Goal: Information Seeking & Learning: Find specific fact

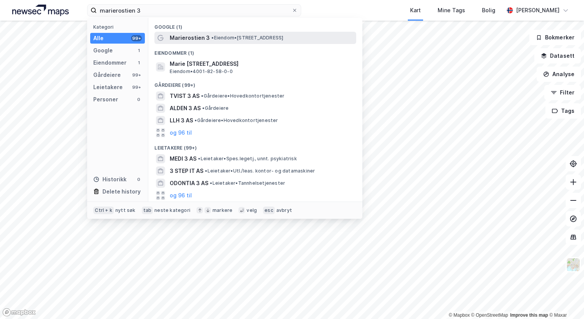
type input "marierostien 3"
click at [233, 39] on span "• Eiendom • [STREET_ADDRESS]" at bounding box center [247, 38] width 72 height 6
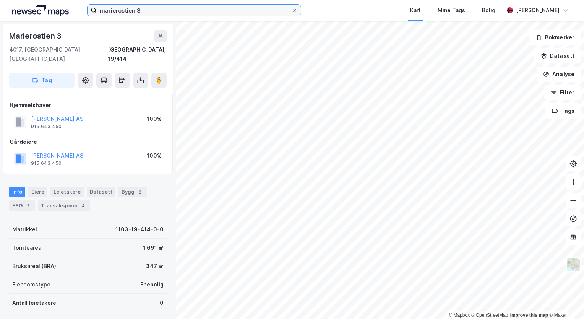
click at [162, 11] on input "marierostien 3" at bounding box center [194, 10] width 195 height 11
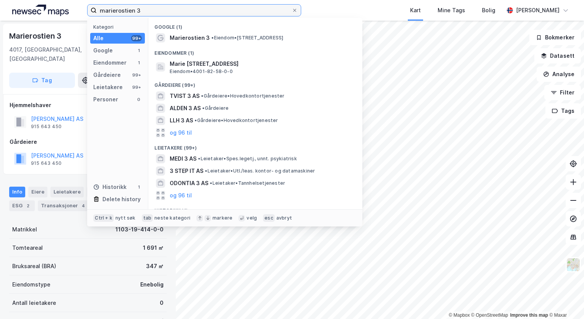
click at [162, 11] on input "marierostien 3" at bounding box center [194, 10] width 195 height 11
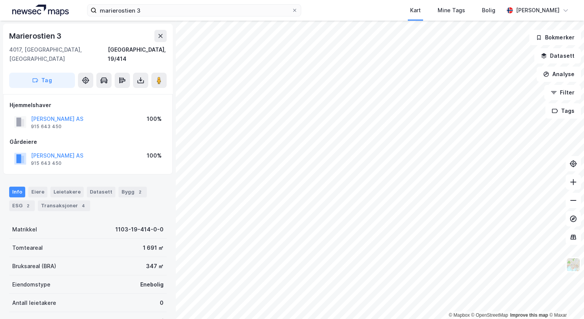
click at [67, 137] on div "Gårdeiere" at bounding box center [88, 141] width 157 height 9
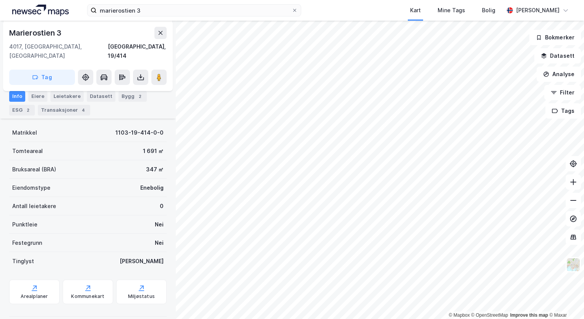
scroll to position [96, 0]
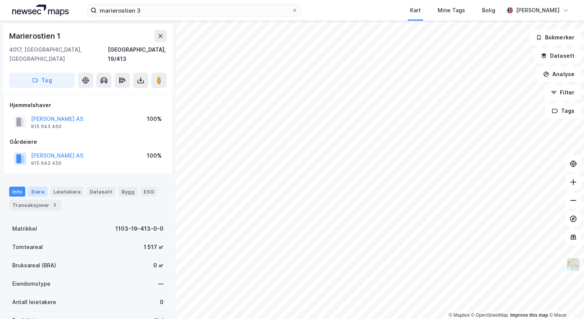
click at [44, 187] on div "Eiere" at bounding box center [37, 192] width 19 height 10
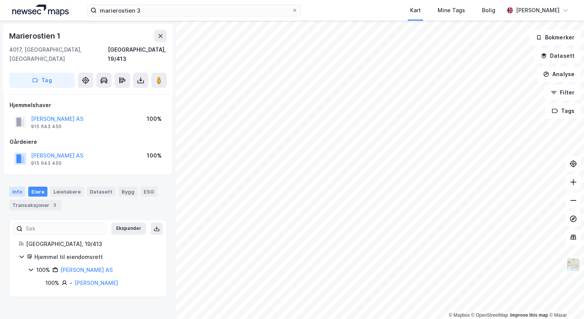
click at [10, 187] on div "Info" at bounding box center [17, 192] width 16 height 10
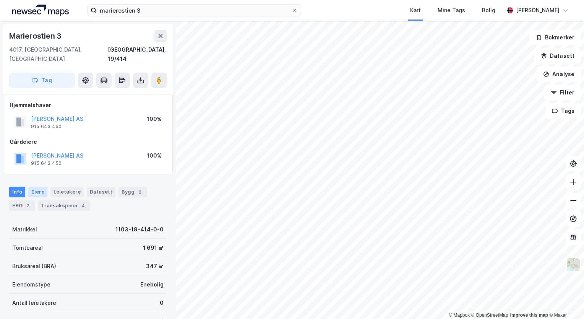
click at [34, 187] on div "Eiere" at bounding box center [37, 192] width 19 height 11
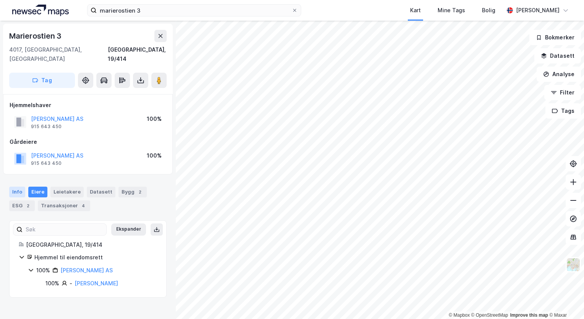
click at [23, 187] on div "Info" at bounding box center [17, 192] width 16 height 11
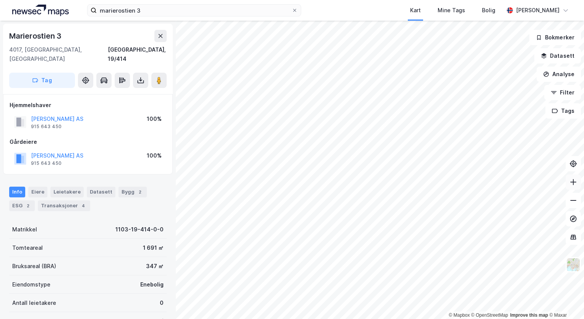
click at [577, 178] on icon at bounding box center [574, 182] width 8 height 8
click at [161, 76] on image at bounding box center [159, 80] width 5 height 8
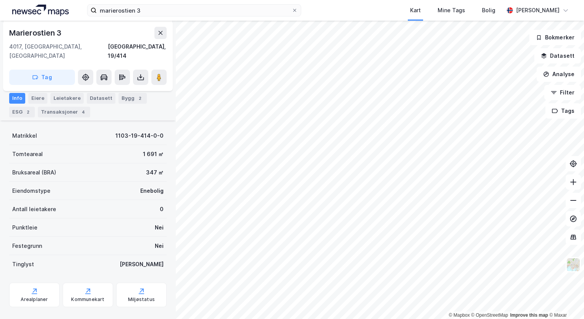
scroll to position [93, 0]
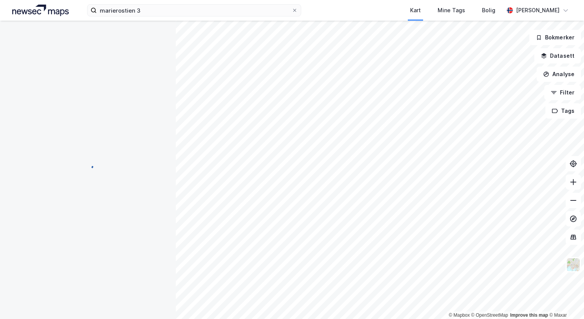
scroll to position [93, 0]
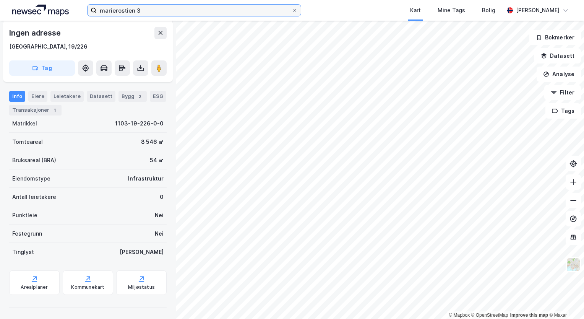
click at [152, 15] on input "marierostien 3" at bounding box center [194, 10] width 195 height 11
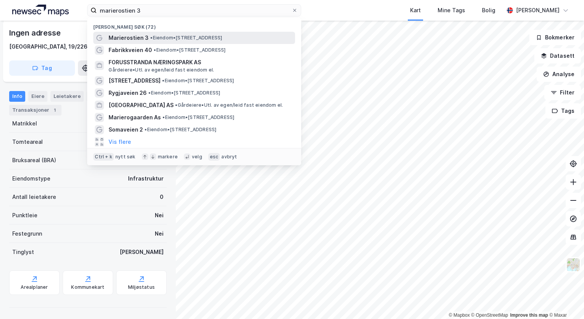
click at [138, 41] on span "Marierostien 3" at bounding box center [129, 37] width 40 height 9
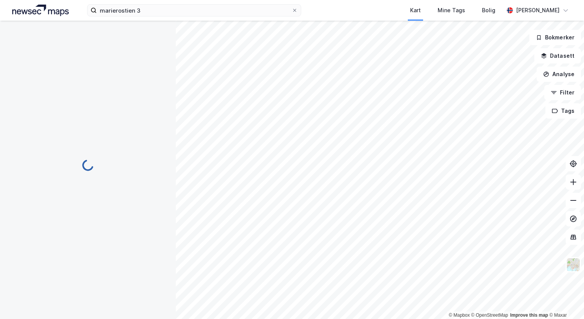
scroll to position [97, 0]
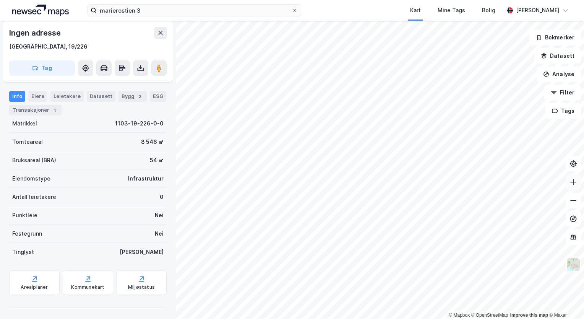
click at [571, 182] on icon at bounding box center [574, 182] width 8 height 8
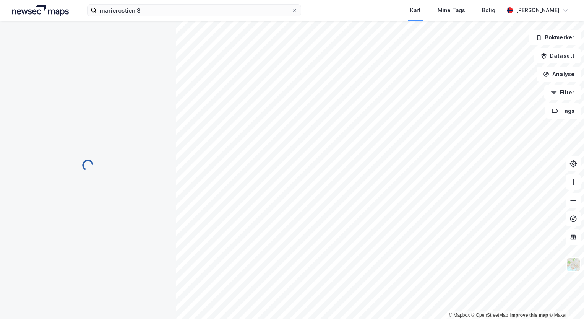
scroll to position [97, 0]
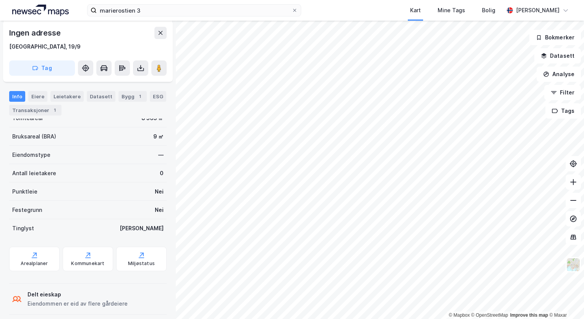
click at [109, 30] on div "Ingen adresse" at bounding box center [88, 33] width 158 height 12
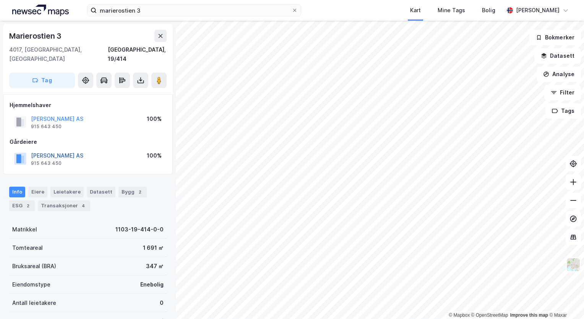
click at [0, 0] on button "[PERSON_NAME] AS" at bounding box center [0, 0] width 0 height 0
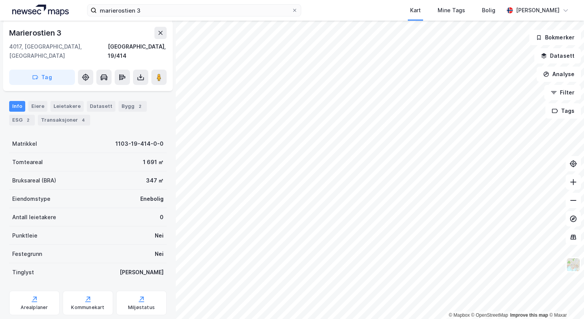
scroll to position [86, 0]
click at [33, 101] on div "Eiere" at bounding box center [37, 106] width 19 height 11
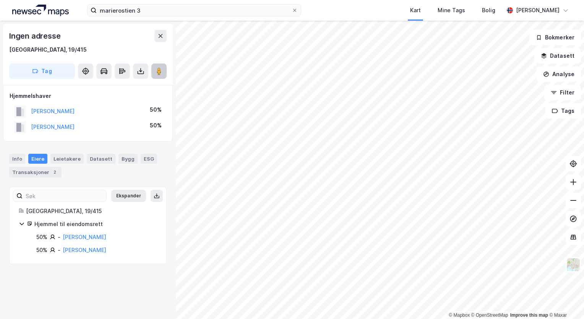
click at [163, 74] on icon at bounding box center [159, 71] width 8 height 8
click at [46, 172] on div "Transaksjoner 2" at bounding box center [35, 172] width 52 height 11
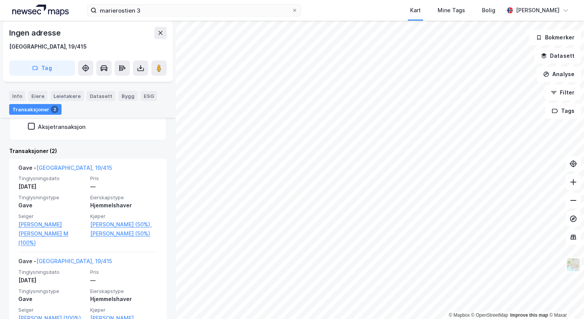
scroll to position [179, 0]
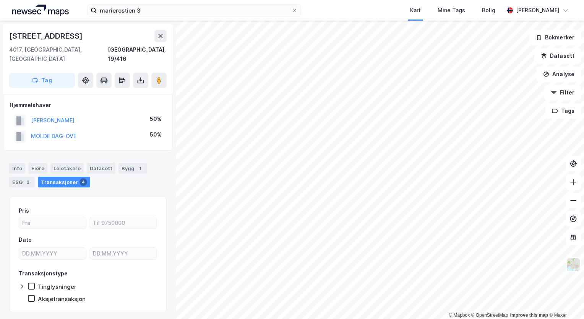
scroll to position [11, 0]
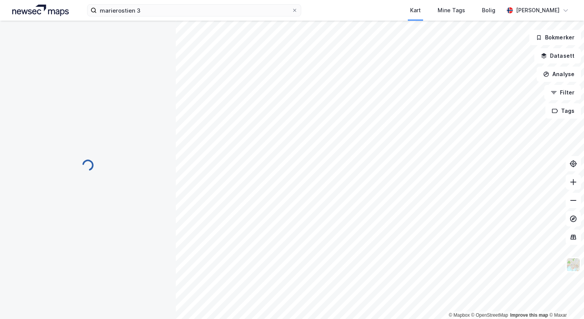
scroll to position [10, 0]
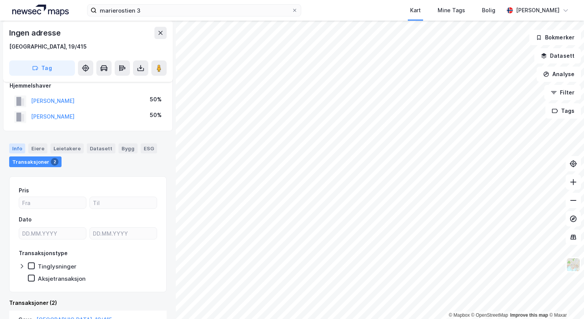
click at [18, 145] on div "Info" at bounding box center [17, 148] width 16 height 10
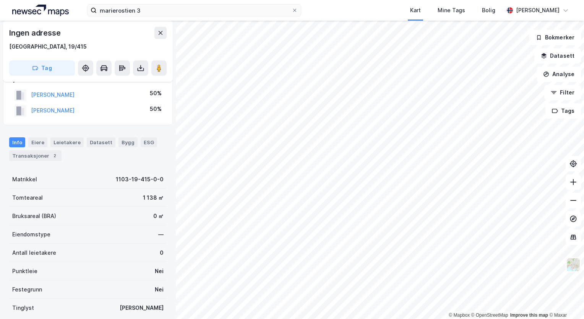
scroll to position [17, 0]
